Goal: Use online tool/utility: Use online tool/utility

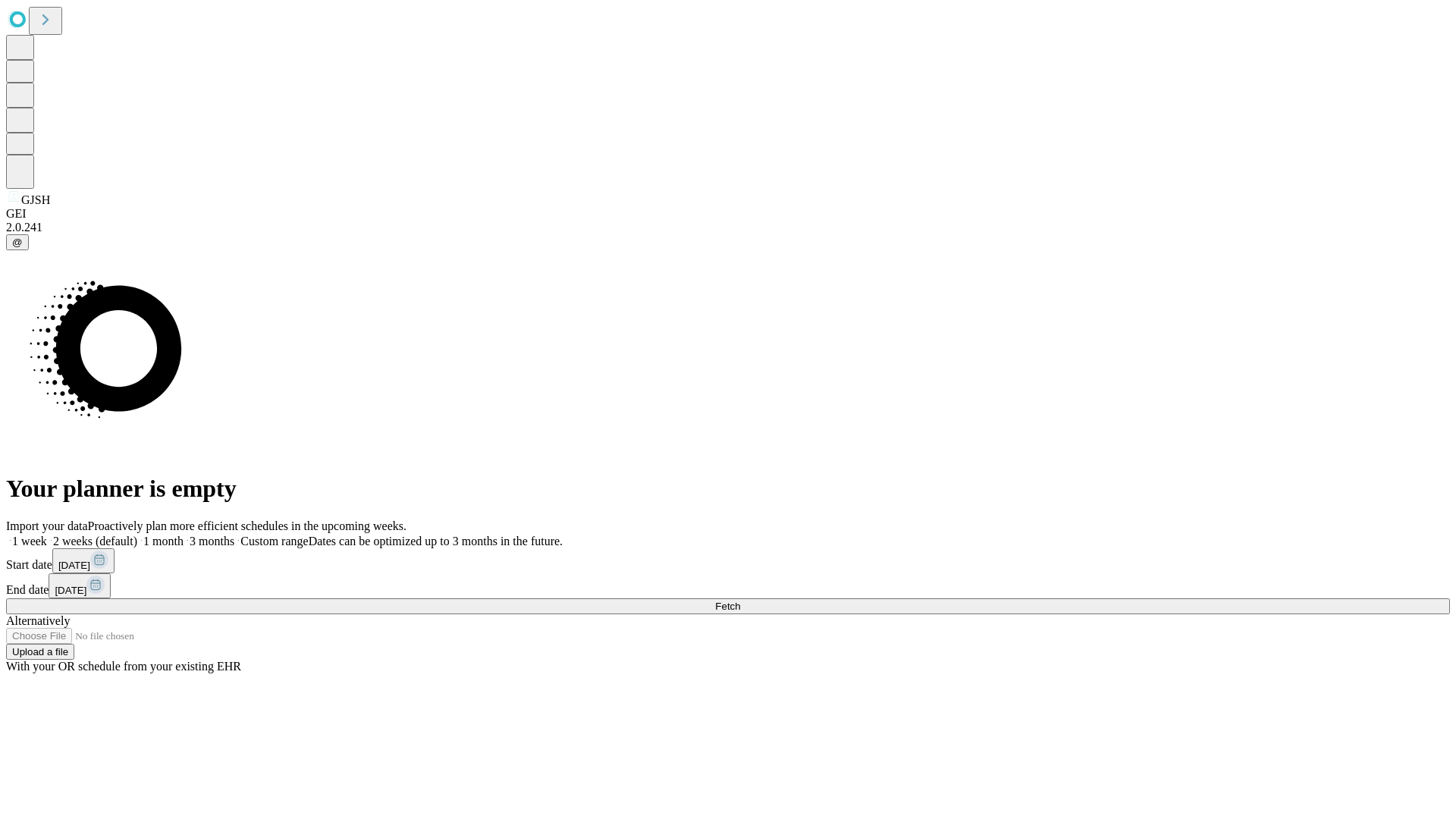
click at [739, 601] on span "Fetch" at bounding box center [727, 606] width 25 height 11
